Goal: Task Accomplishment & Management: Use online tool/utility

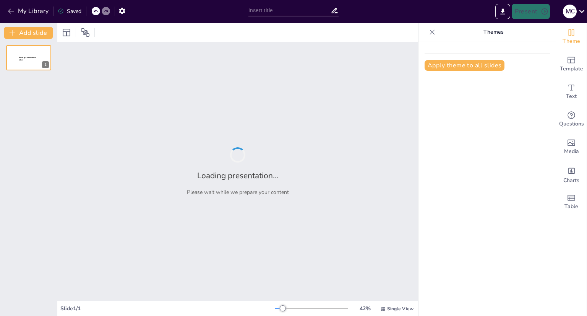
type input "The Impact of Social Media Language on the Academic Writing Performance"
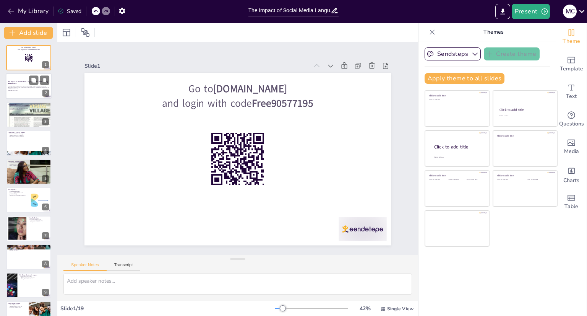
click at [15, 91] on p "Generated with [URL]" at bounding box center [28, 91] width 41 height 2
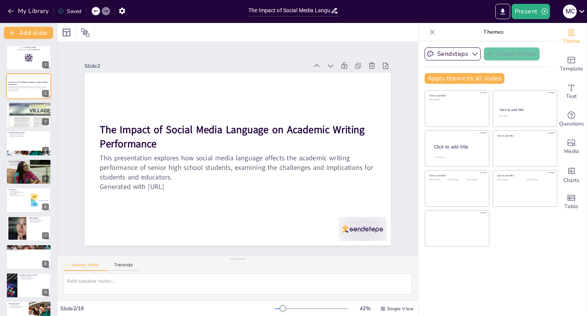
click at [12, 128] on div "Go to sendsteps.me and login with code Free90577195 1 The Impact of Social Medi…" at bounding box center [28, 313] width 57 height 537
click at [16, 122] on div at bounding box center [29, 114] width 46 height 55
type textarea "Writing is essential for effective communication, serving as a primary means to…"
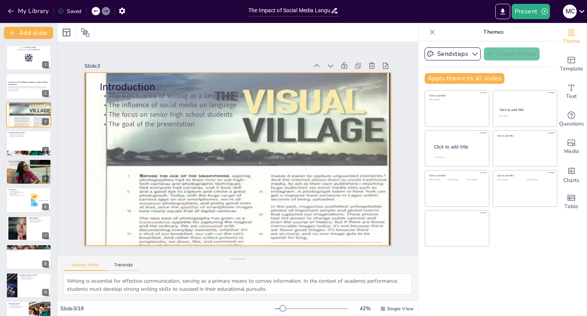
click at [208, 146] on div at bounding box center [235, 158] width 376 height 425
click at [235, 56] on icon at bounding box center [238, 55] width 7 height 7
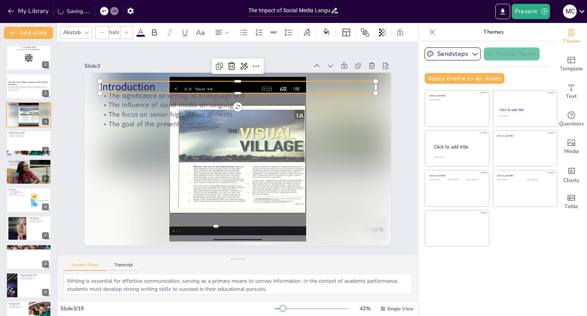
type input "48"
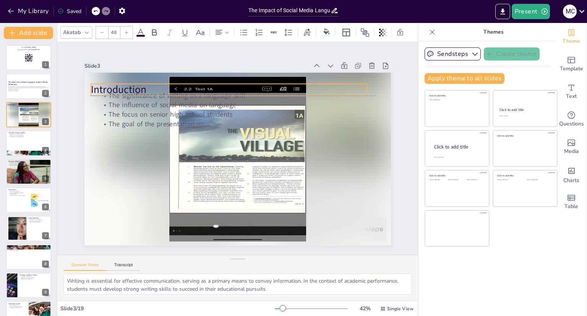
drag, startPoint x: 222, startPoint y: 81, endPoint x: 213, endPoint y: 84, distance: 9.3
click at [213, 84] on p "Introduction" at bounding box center [229, 90] width 276 height 14
click at [105, 8] on div at bounding box center [106, 11] width 8 height 8
click at [104, 11] on div at bounding box center [106, 11] width 8 height 8
click at [96, 11] on icon at bounding box center [95, 11] width 5 height 5
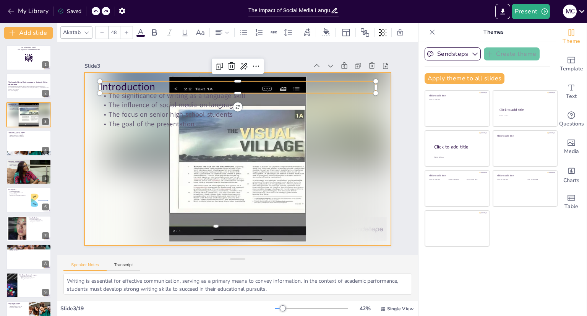
click at [229, 214] on div at bounding box center [237, 159] width 307 height 172
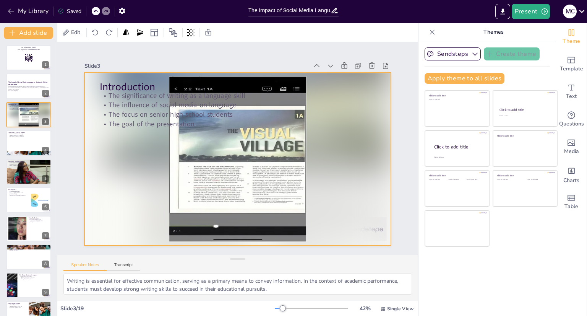
click at [232, 162] on div at bounding box center [236, 159] width 336 height 232
click at [235, 55] on icon at bounding box center [239, 56] width 8 height 8
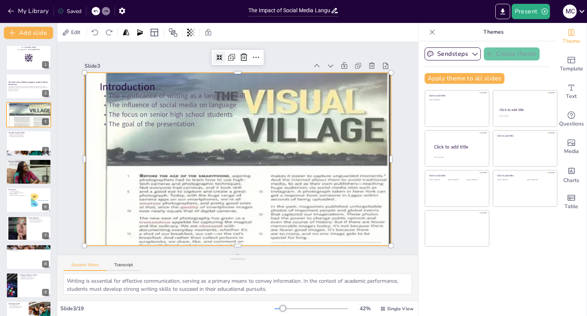
click at [244, 55] on icon at bounding box center [248, 56] width 8 height 8
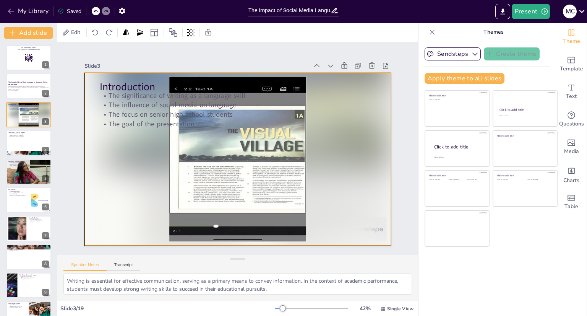
click at [229, 142] on div at bounding box center [231, 157] width 349 height 320
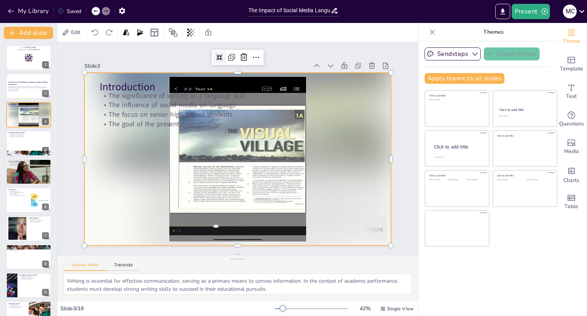
click at [239, 153] on div at bounding box center [236, 158] width 336 height 232
click at [247, 175] on div at bounding box center [237, 159] width 307 height 172
click at [29, 170] on div at bounding box center [29, 172] width 46 height 26
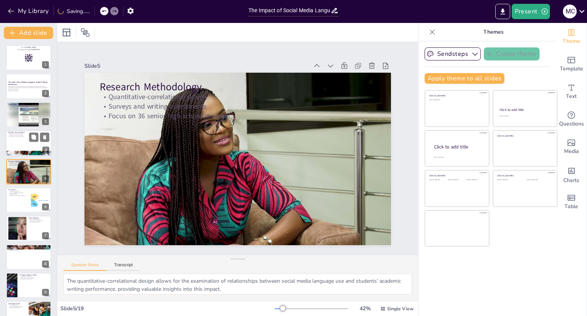
click at [27, 147] on div at bounding box center [29, 143] width 46 height 26
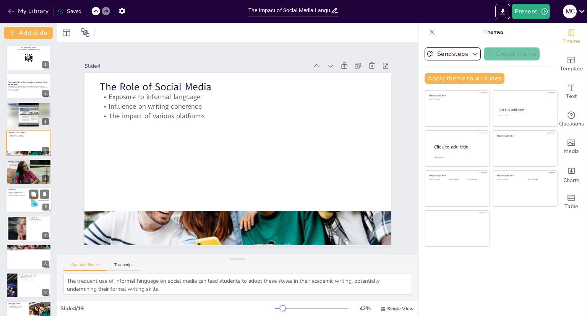
click at [32, 204] on div at bounding box center [40, 199] width 54 height 23
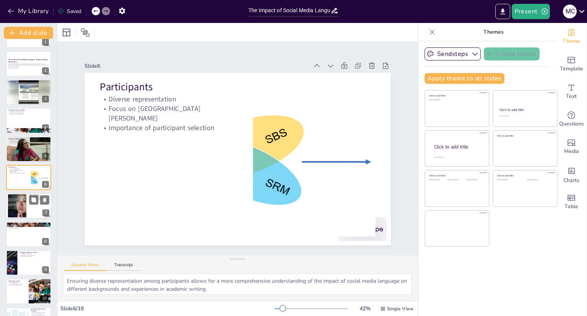
click at [19, 209] on div at bounding box center [17, 205] width 41 height 23
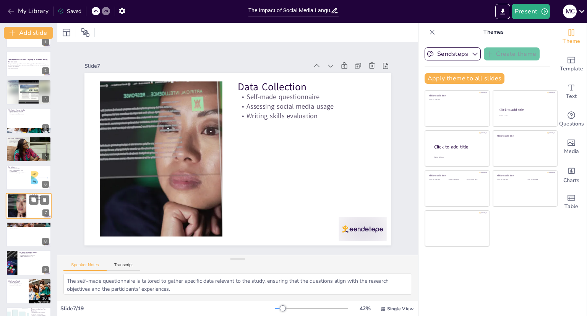
scroll to position [51, 0]
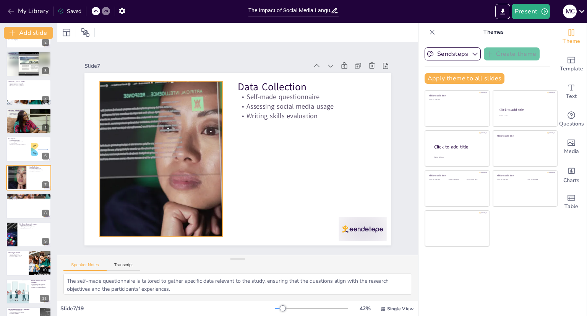
click at [129, 164] on div at bounding box center [160, 143] width 297 height 208
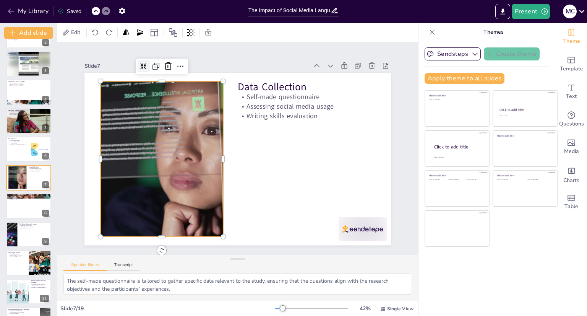
click at [170, 45] on icon at bounding box center [174, 41] width 8 height 8
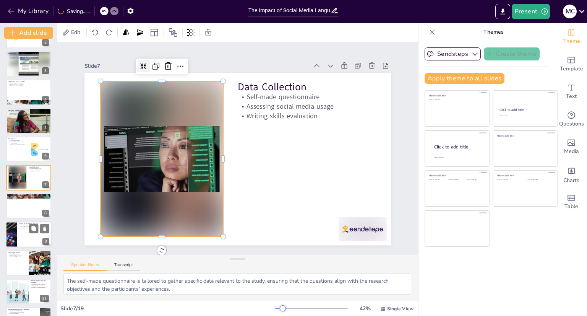
click at [24, 231] on div at bounding box center [29, 234] width 46 height 26
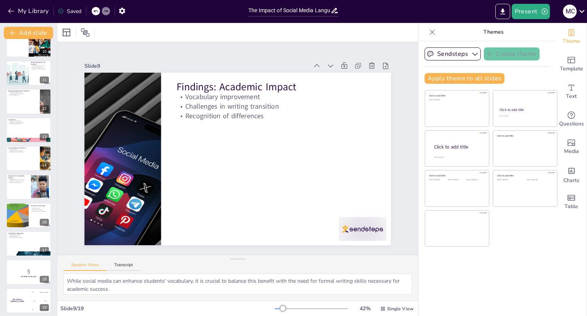
scroll to position [272, 0]
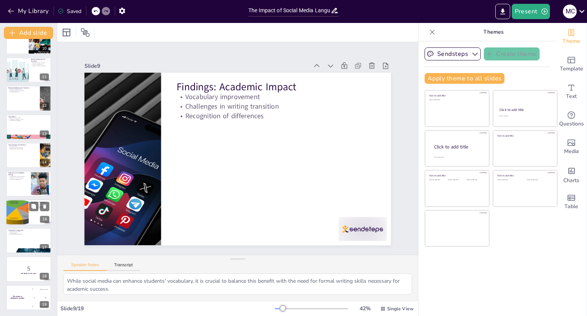
click at [22, 213] on div at bounding box center [17, 212] width 45 height 26
type textarea "Educators must provide guidance to students on how to effectively navigate the …"
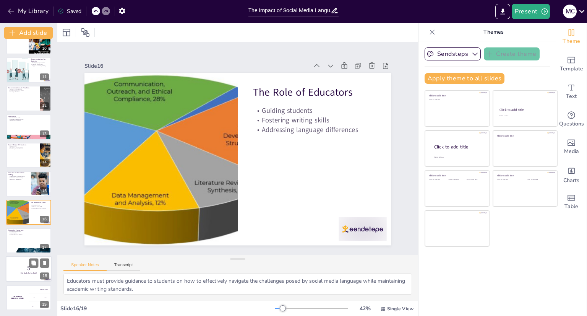
click at [20, 269] on p "5" at bounding box center [28, 268] width 41 height 8
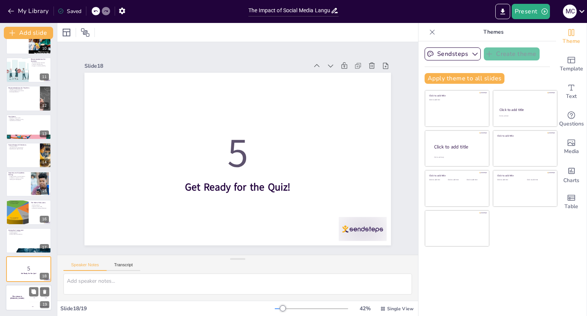
click at [21, 299] on div "The winner is Niels 🏆" at bounding box center [17, 297] width 23 height 26
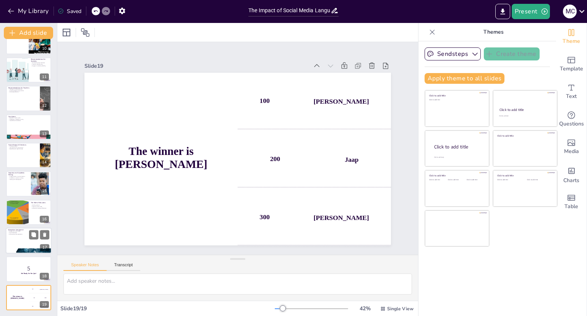
click at [14, 248] on div at bounding box center [29, 251] width 46 height 24
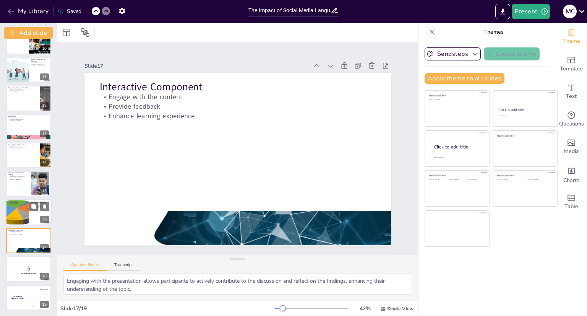
click at [10, 206] on div at bounding box center [17, 212] width 45 height 26
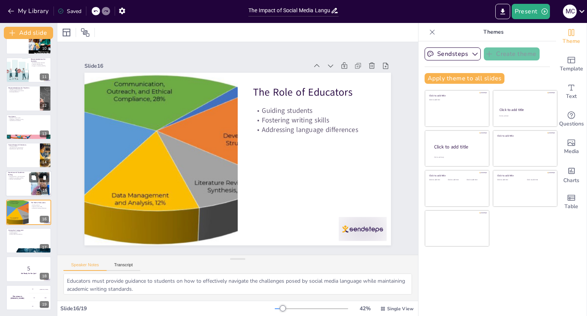
click at [15, 183] on div at bounding box center [29, 184] width 46 height 26
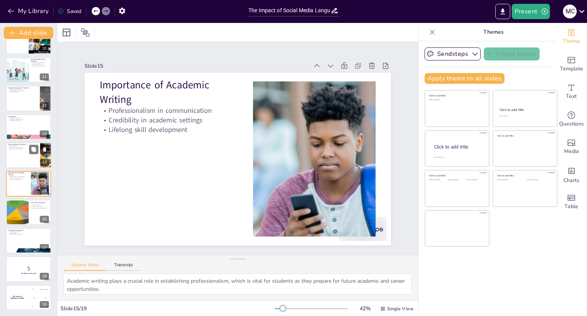
click at [15, 158] on div at bounding box center [29, 155] width 46 height 26
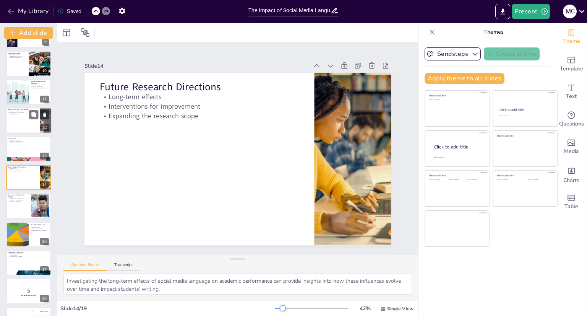
click at [15, 126] on div at bounding box center [29, 120] width 46 height 26
type textarea "Integrating lessons that highlight the differences between informal and formal …"
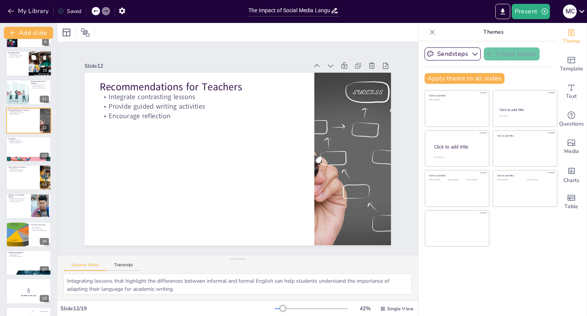
scroll to position [193, 0]
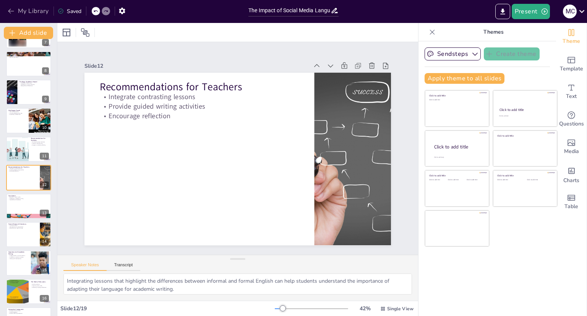
click at [12, 10] on icon "button" at bounding box center [11, 11] width 8 height 8
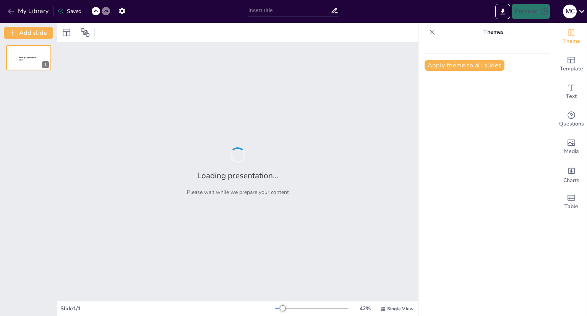
type input "The Impact of Social Media Language on the Academic Writing Performance"
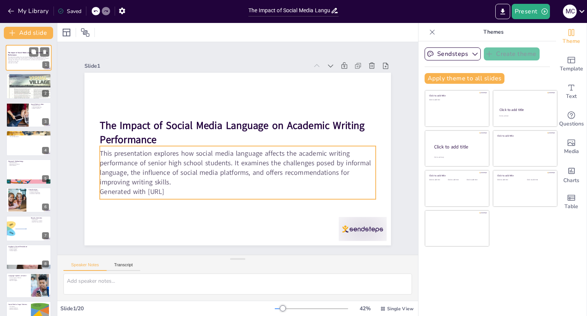
click at [11, 59] on p "This presentation explores how social media language affects the academic writi…" at bounding box center [28, 59] width 41 height 6
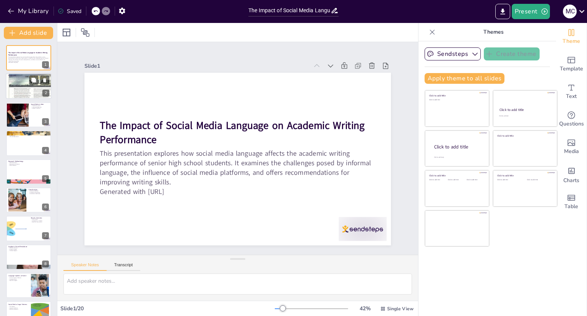
click at [14, 92] on div at bounding box center [29, 85] width 46 height 55
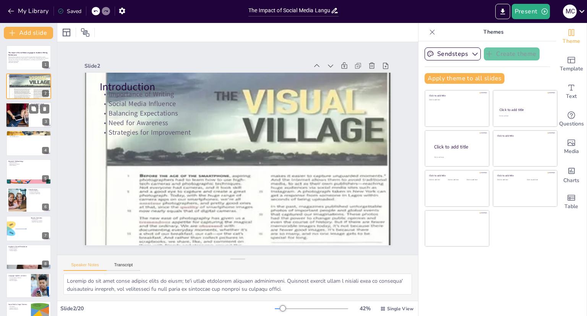
click at [15, 119] on div at bounding box center [17, 115] width 75 height 26
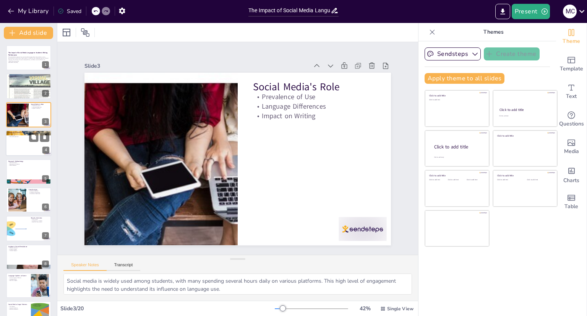
click at [18, 146] on div at bounding box center [29, 143] width 46 height 26
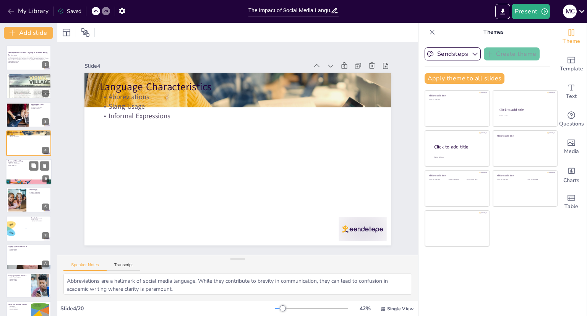
click at [17, 173] on div at bounding box center [29, 172] width 46 height 26
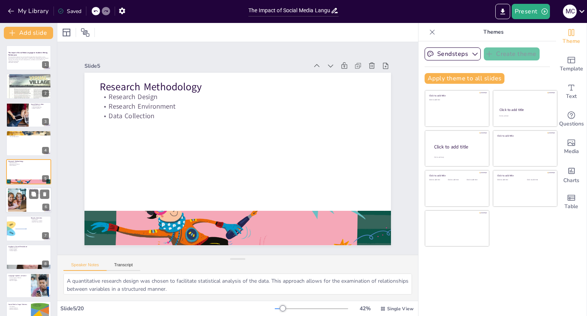
click at [18, 201] on div at bounding box center [17, 199] width 37 height 23
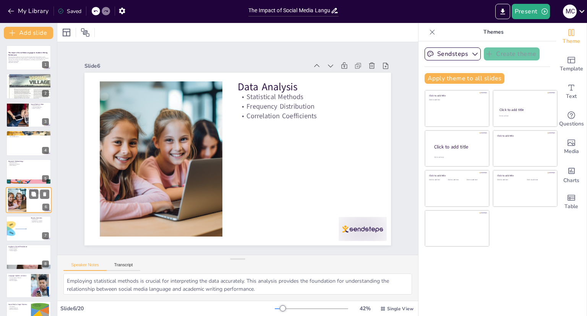
scroll to position [23, 0]
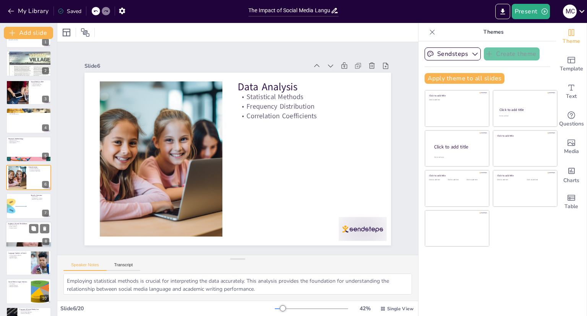
click at [21, 231] on div at bounding box center [29, 234] width 46 height 26
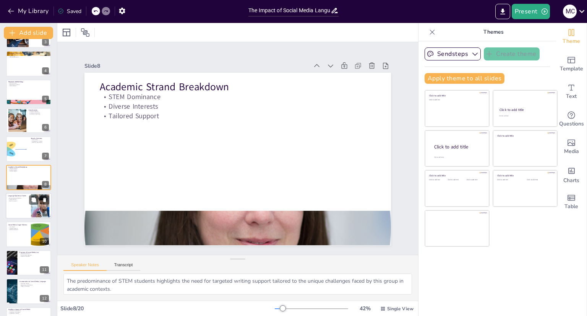
scroll to position [156, 0]
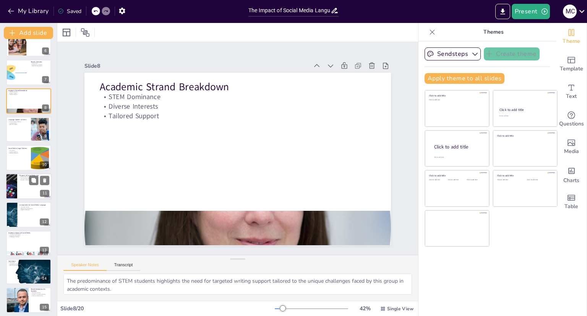
click at [26, 185] on div at bounding box center [29, 186] width 46 height 26
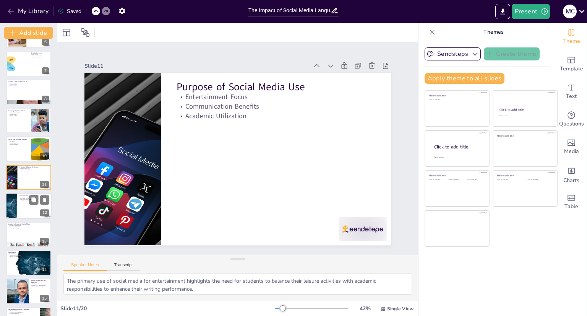
click at [21, 211] on div at bounding box center [29, 206] width 46 height 26
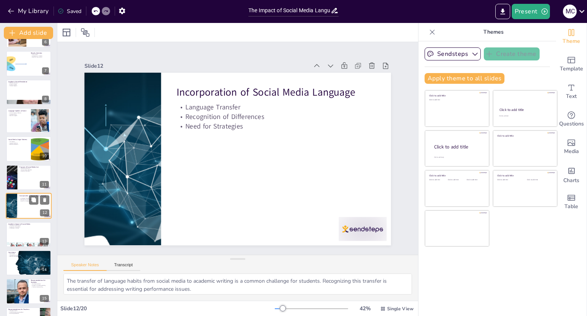
scroll to position [193, 0]
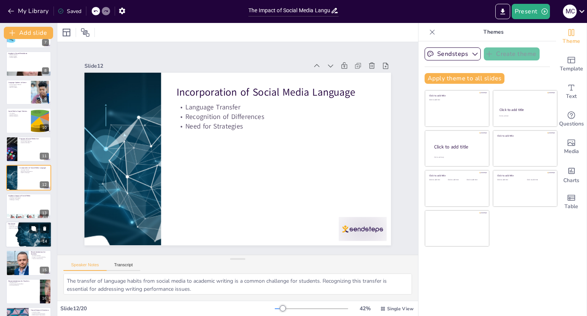
click at [18, 233] on div at bounding box center [28, 234] width 49 height 26
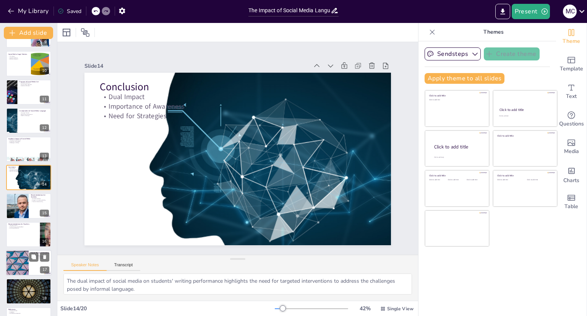
click at [17, 262] on div at bounding box center [17, 263] width 46 height 26
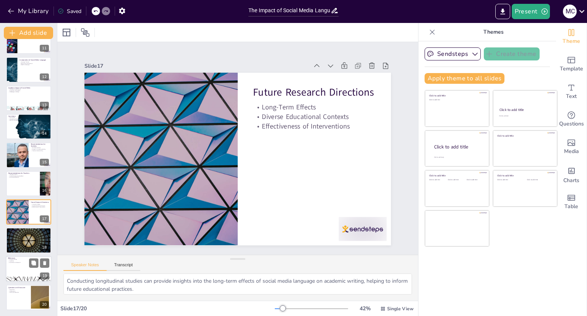
click at [19, 268] on div at bounding box center [29, 269] width 46 height 26
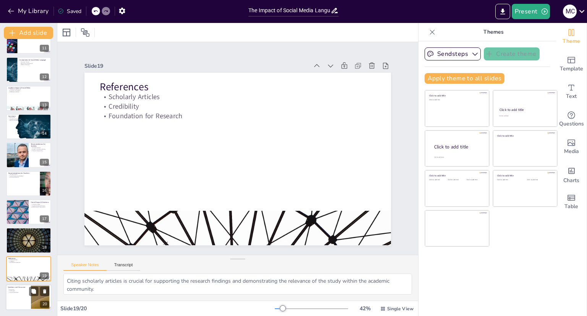
click at [19, 297] on div at bounding box center [29, 297] width 46 height 26
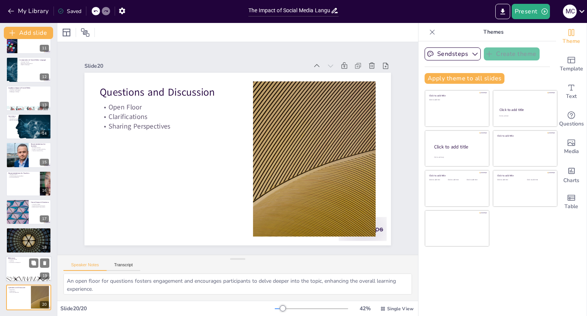
click at [18, 266] on div at bounding box center [29, 269] width 46 height 26
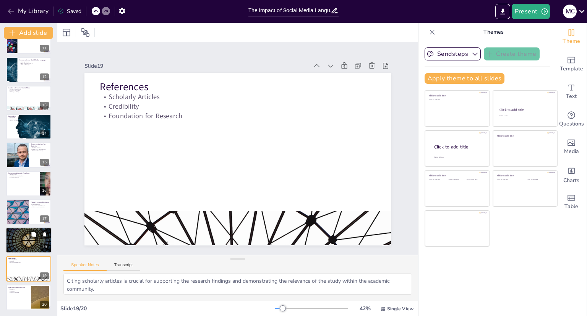
click at [19, 241] on div at bounding box center [29, 240] width 46 height 26
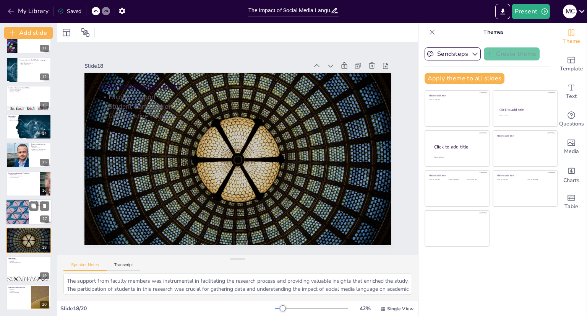
click at [17, 211] on div at bounding box center [17, 212] width 46 height 26
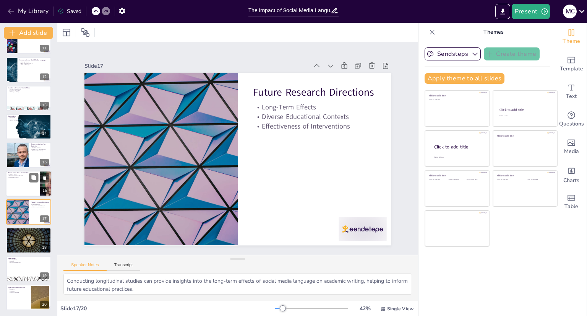
click at [16, 187] on div at bounding box center [29, 183] width 46 height 26
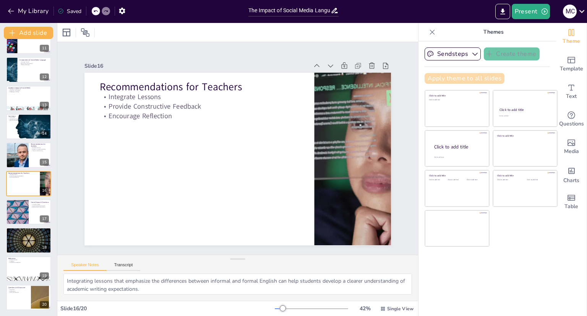
click at [471, 77] on button "Apply theme to all slides" at bounding box center [465, 78] width 80 height 11
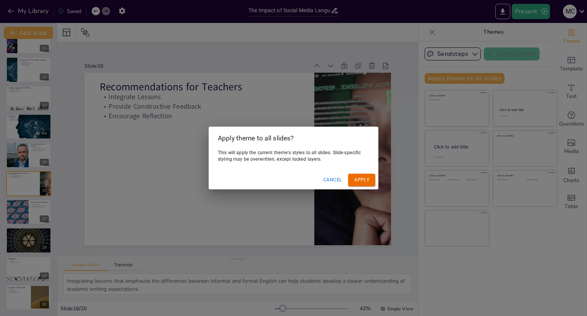
click at [368, 180] on button "Apply" at bounding box center [361, 180] width 27 height 13
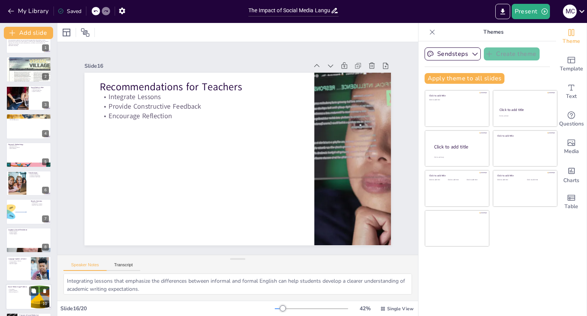
scroll to position [0, 0]
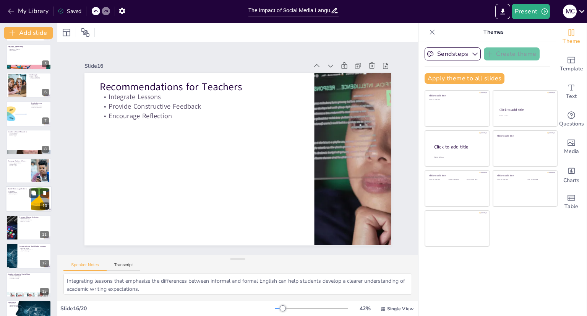
click at [28, 204] on div at bounding box center [29, 199] width 46 height 26
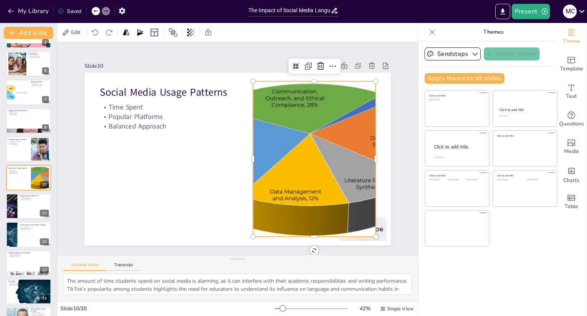
click at [309, 156] on div at bounding box center [293, 202] width 309 height 284
click at [328, 118] on div at bounding box center [336, 126] width 17 height 17
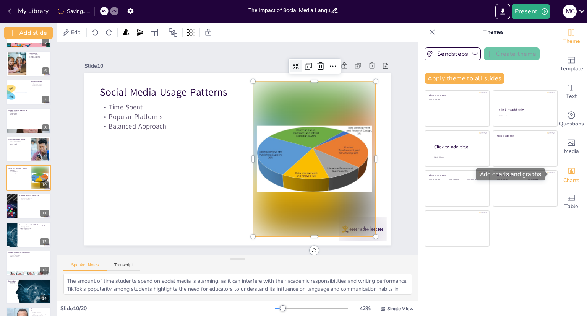
click at [568, 179] on span "Charts" at bounding box center [571, 180] width 16 height 8
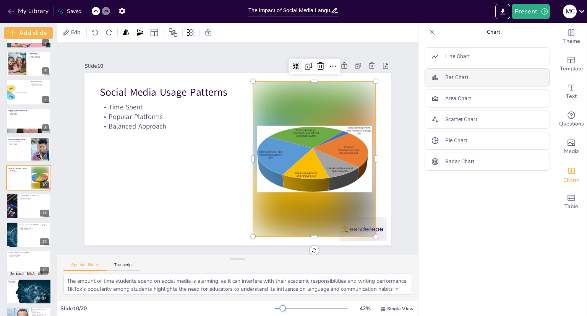
click at [454, 74] on p "Bar Chart" at bounding box center [456, 77] width 23 height 8
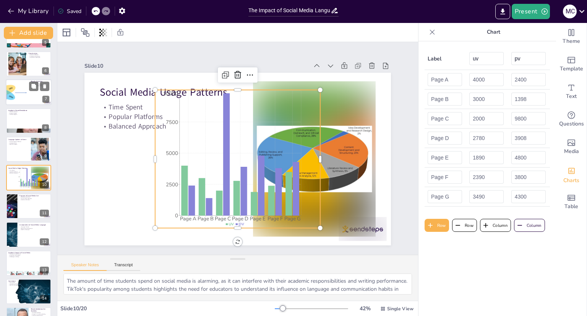
click at [18, 92] on div at bounding box center [17, 93] width 60 height 26
type textarea "The key findings from the data analysis reveal important insights into the rela…"
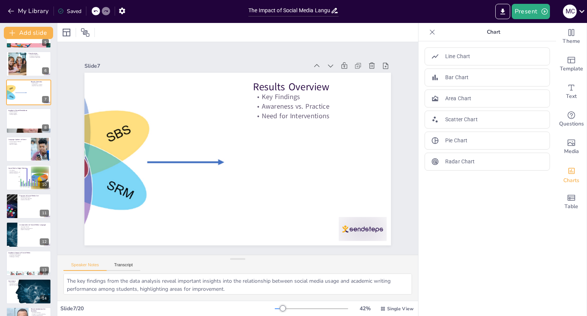
scroll to position [51, 0]
